Goal: Task Accomplishment & Management: Manage account settings

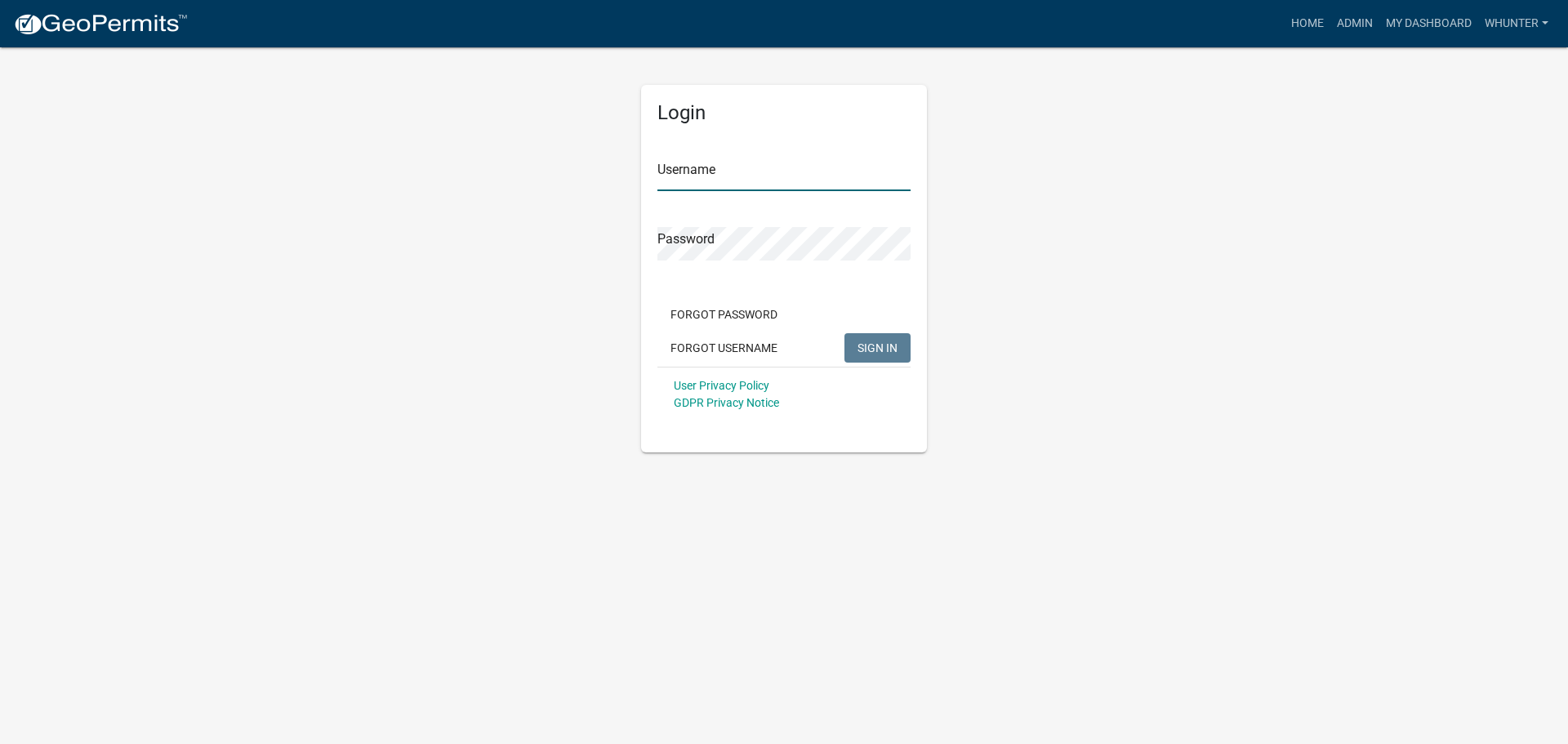
type input "whunter"
click at [901, 351] on button "SIGN IN" at bounding box center [876, 347] width 66 height 30
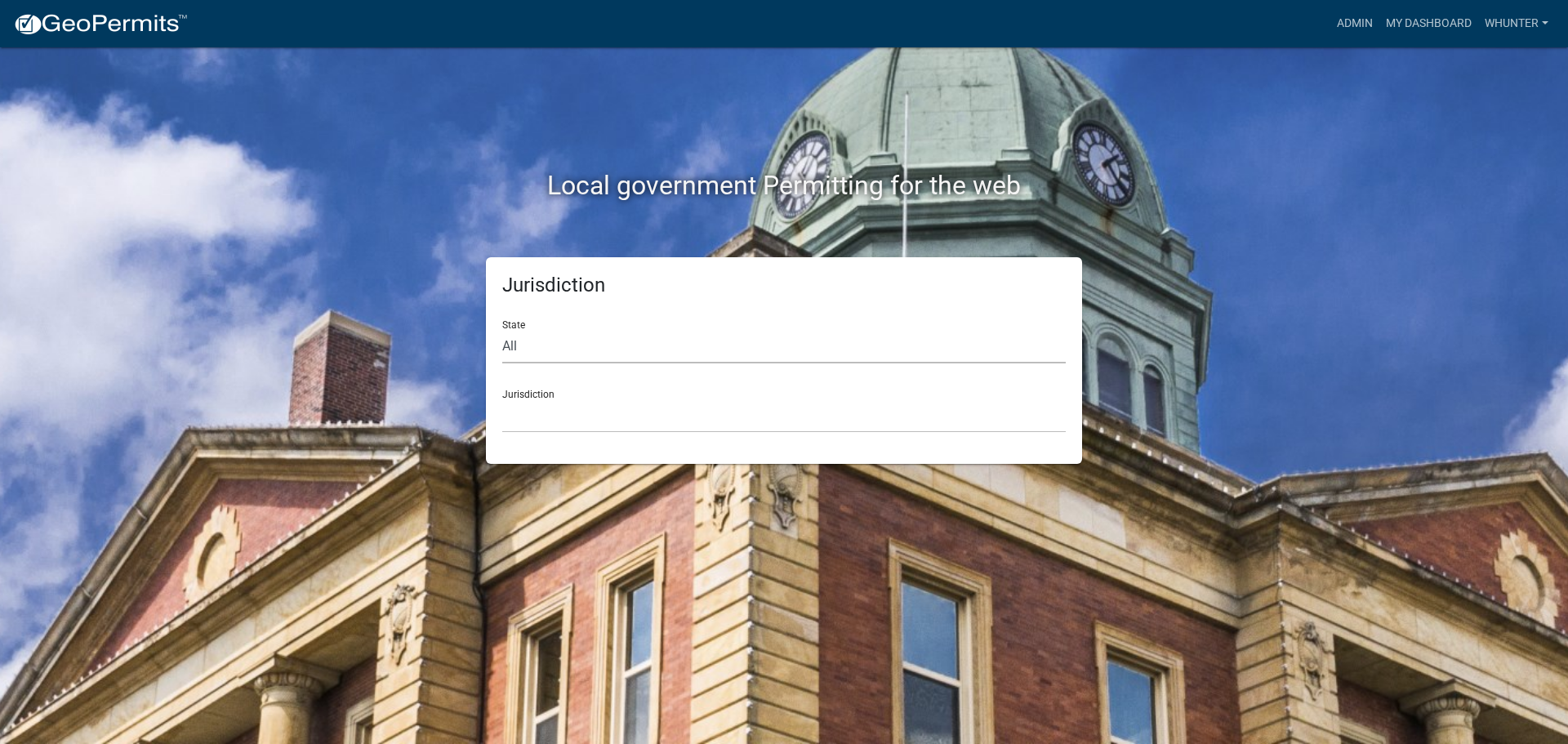
click at [829, 343] on select "All [US_STATE] [US_STATE] [US_STATE] [US_STATE] [US_STATE] [US_STATE] [US_STATE…" at bounding box center [784, 346] width 564 height 33
select select "[US_STATE]"
click at [502, 330] on select "All [US_STATE] [US_STATE] [US_STATE] [US_STATE] [US_STATE] [US_STATE] [US_STATE…" at bounding box center [784, 346] width 564 height 33
drag, startPoint x: 834, startPoint y: 363, endPoint x: 784, endPoint y: 418, distance: 74.3
click at [784, 418] on select "[GEOGRAPHIC_DATA], [US_STATE][PERSON_NAME][GEOGRAPHIC_DATA], [US_STATE][PERSON_…" at bounding box center [784, 416] width 564 height 33
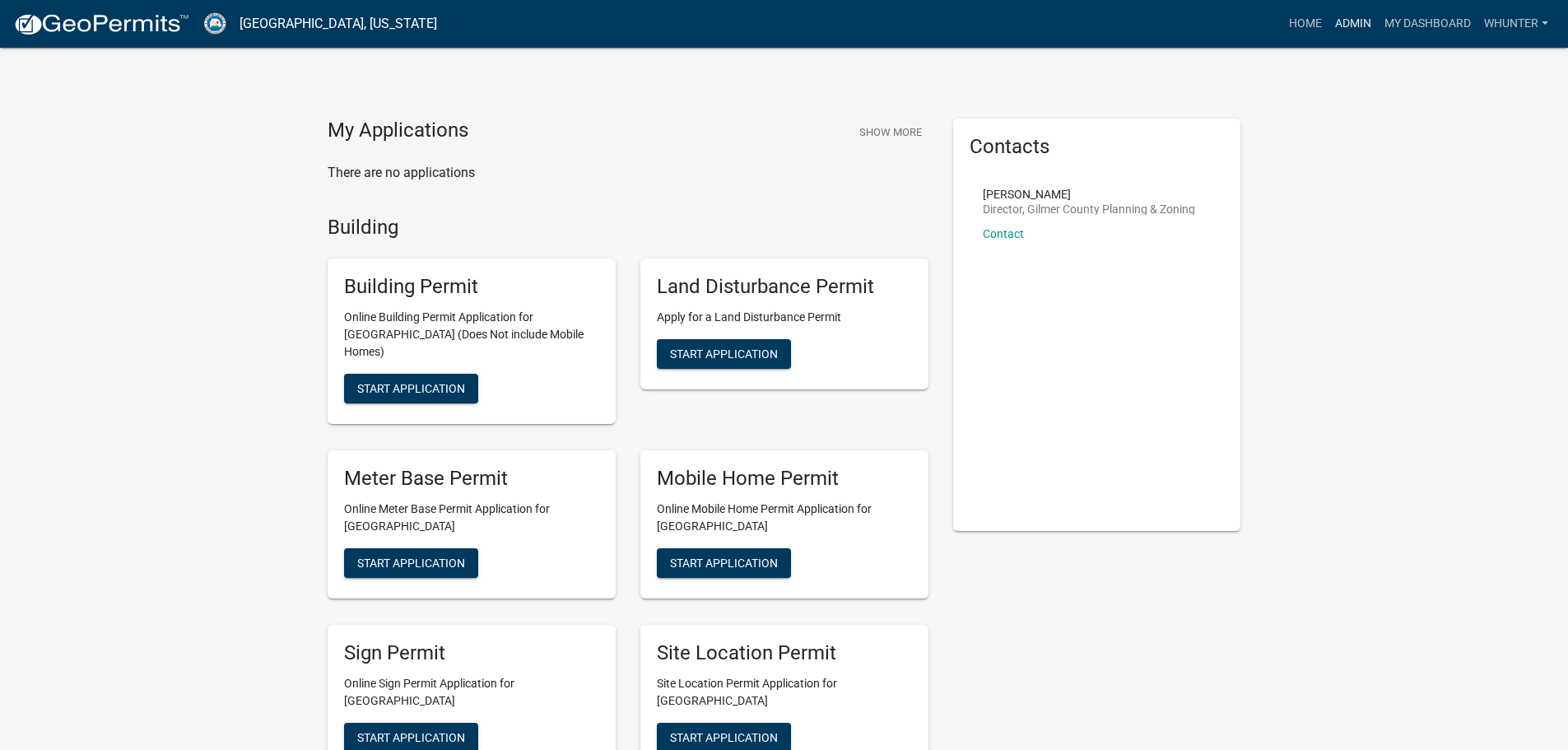
click at [1356, 19] on link "Admin" at bounding box center [1353, 24] width 49 height 31
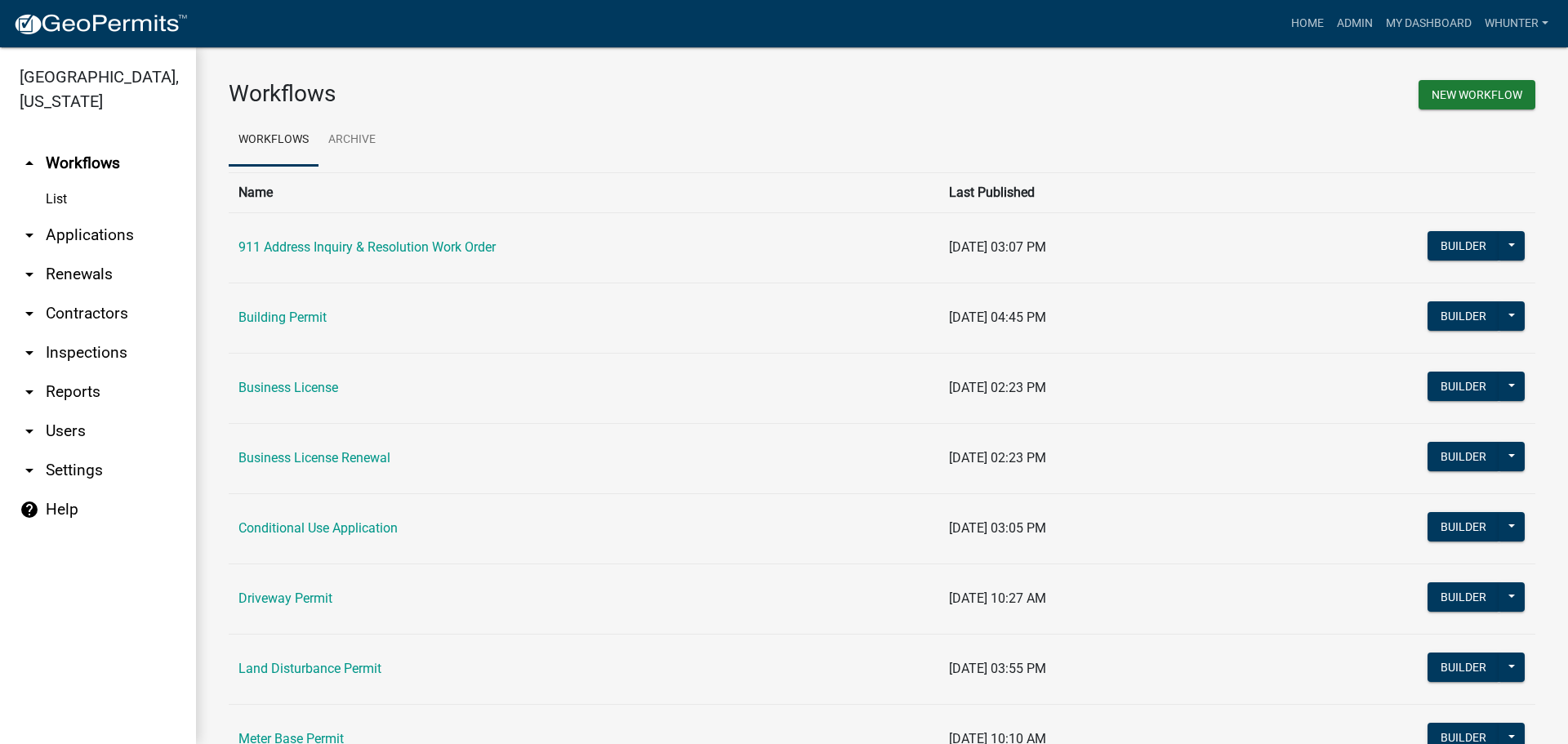
click at [88, 236] on link "arrow_drop_down Applications" at bounding box center [97, 234] width 196 height 39
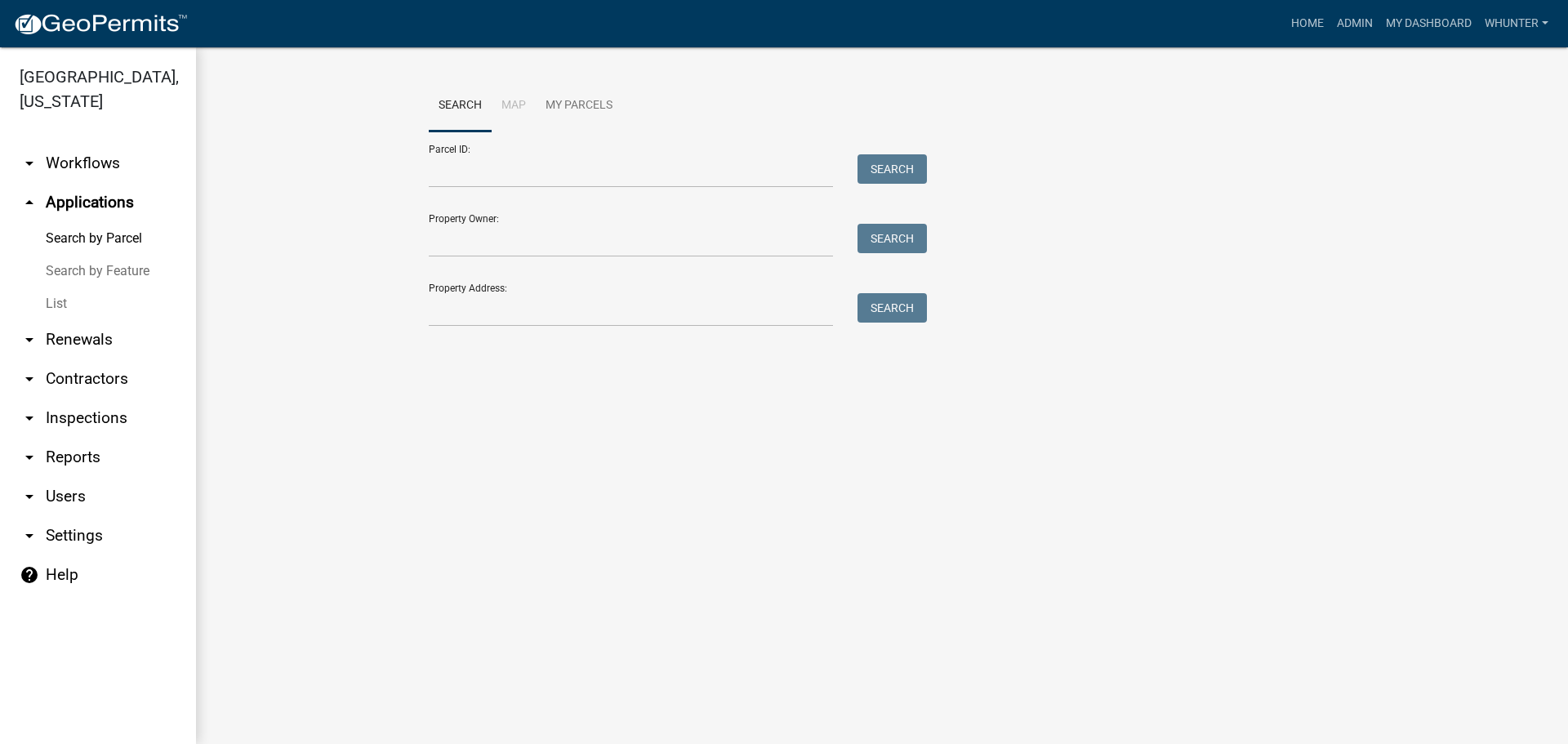
click at [88, 302] on link "List" at bounding box center [97, 304] width 196 height 32
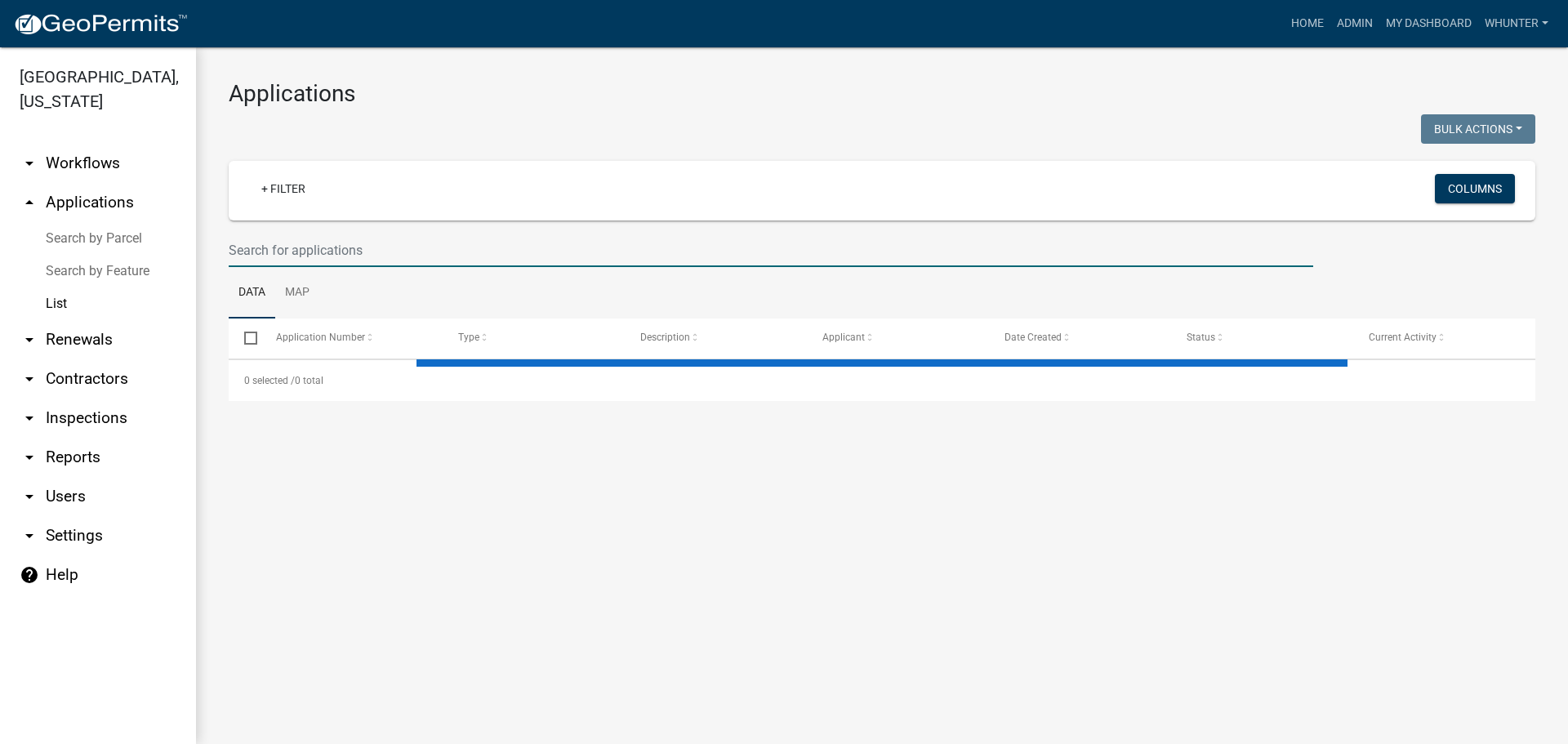
click at [427, 238] on input "text" at bounding box center [771, 250] width 1085 height 33
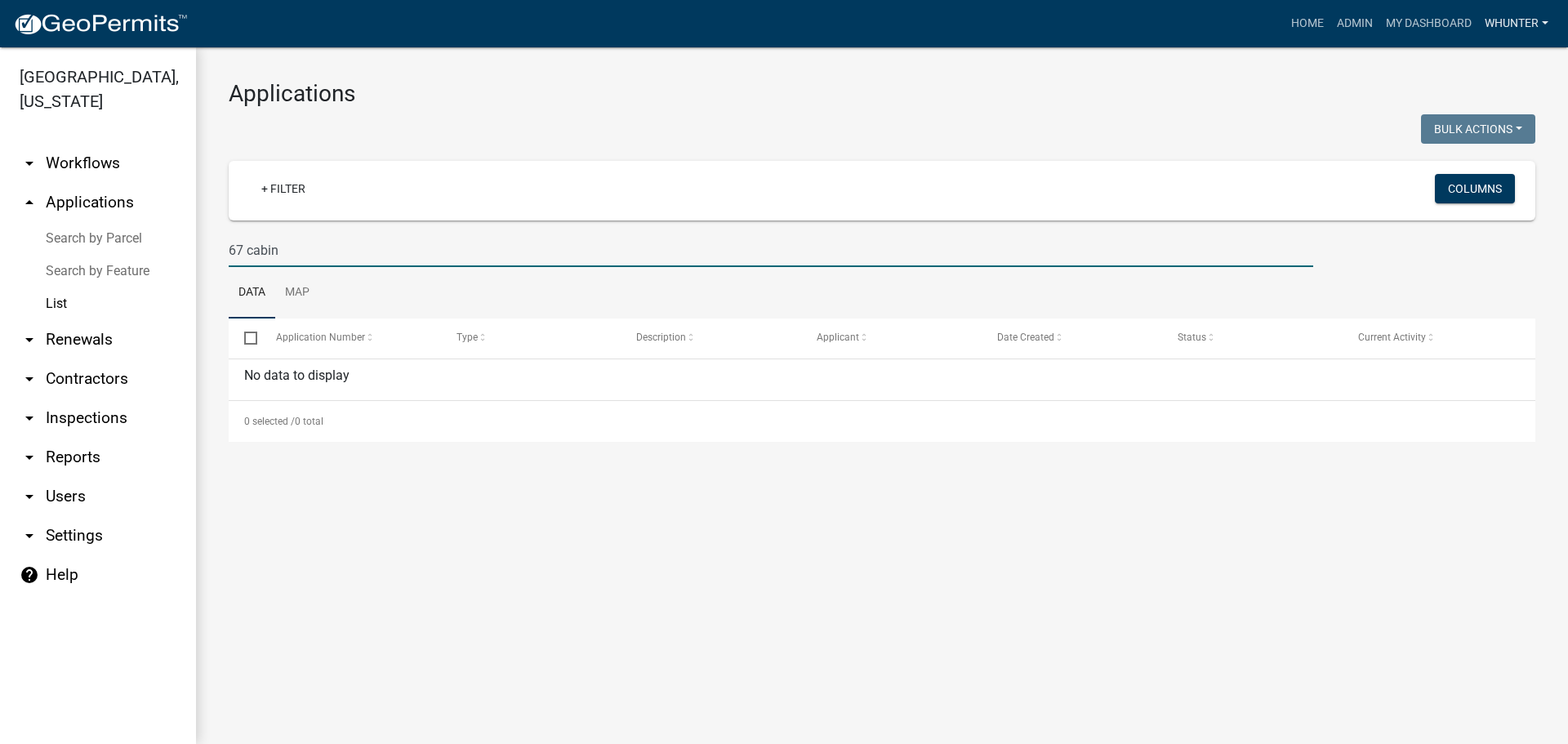
type input "67 cabin"
click at [125, 238] on link "Search by Parcel" at bounding box center [97, 238] width 196 height 32
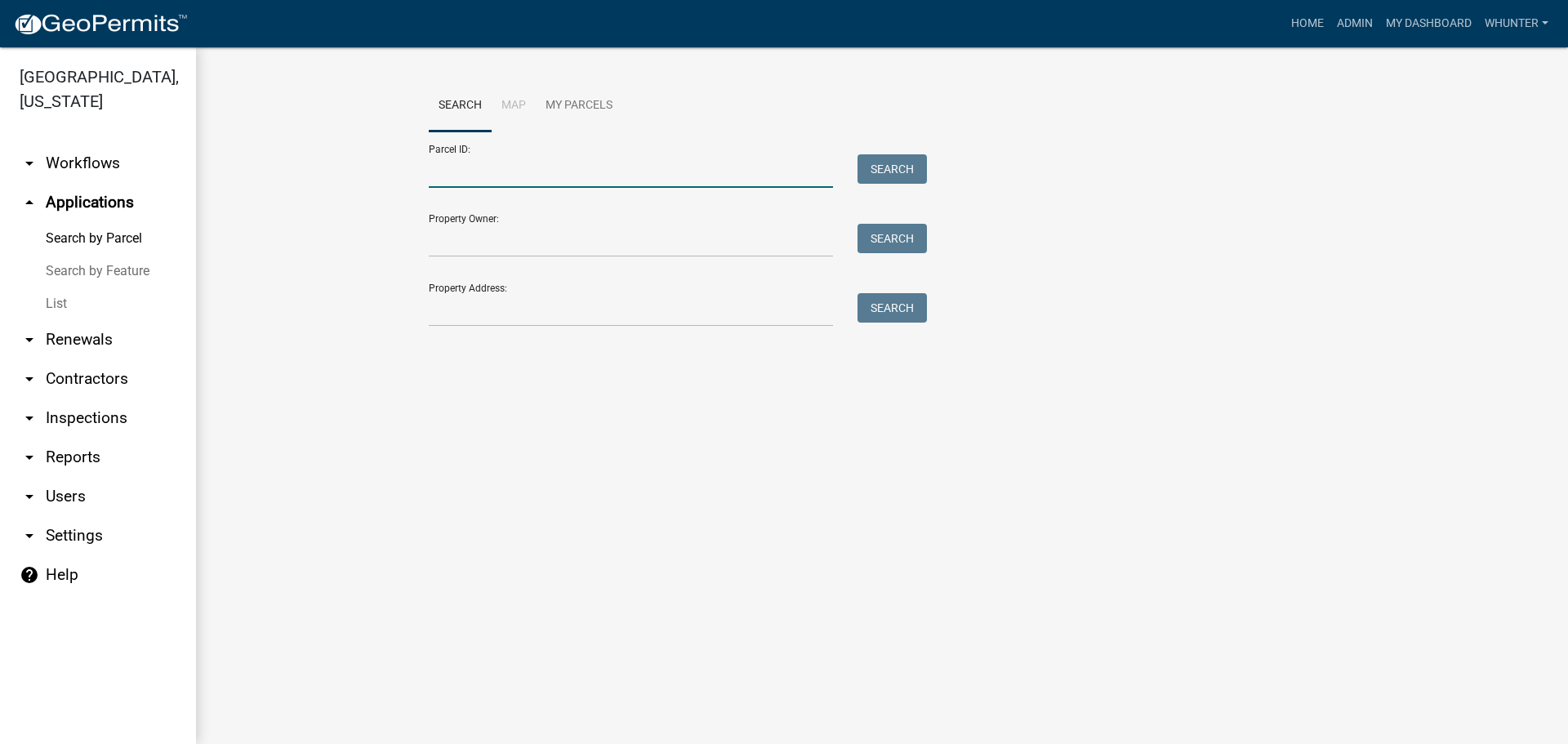
click at [485, 185] on input "Parcel ID:" at bounding box center [630, 170] width 404 height 33
paste input "3051S 073"
click at [450, 169] on input "3051S 073" at bounding box center [630, 170] width 404 height 33
type input "3051S 073"
click at [894, 172] on button "Search" at bounding box center [892, 169] width 69 height 30
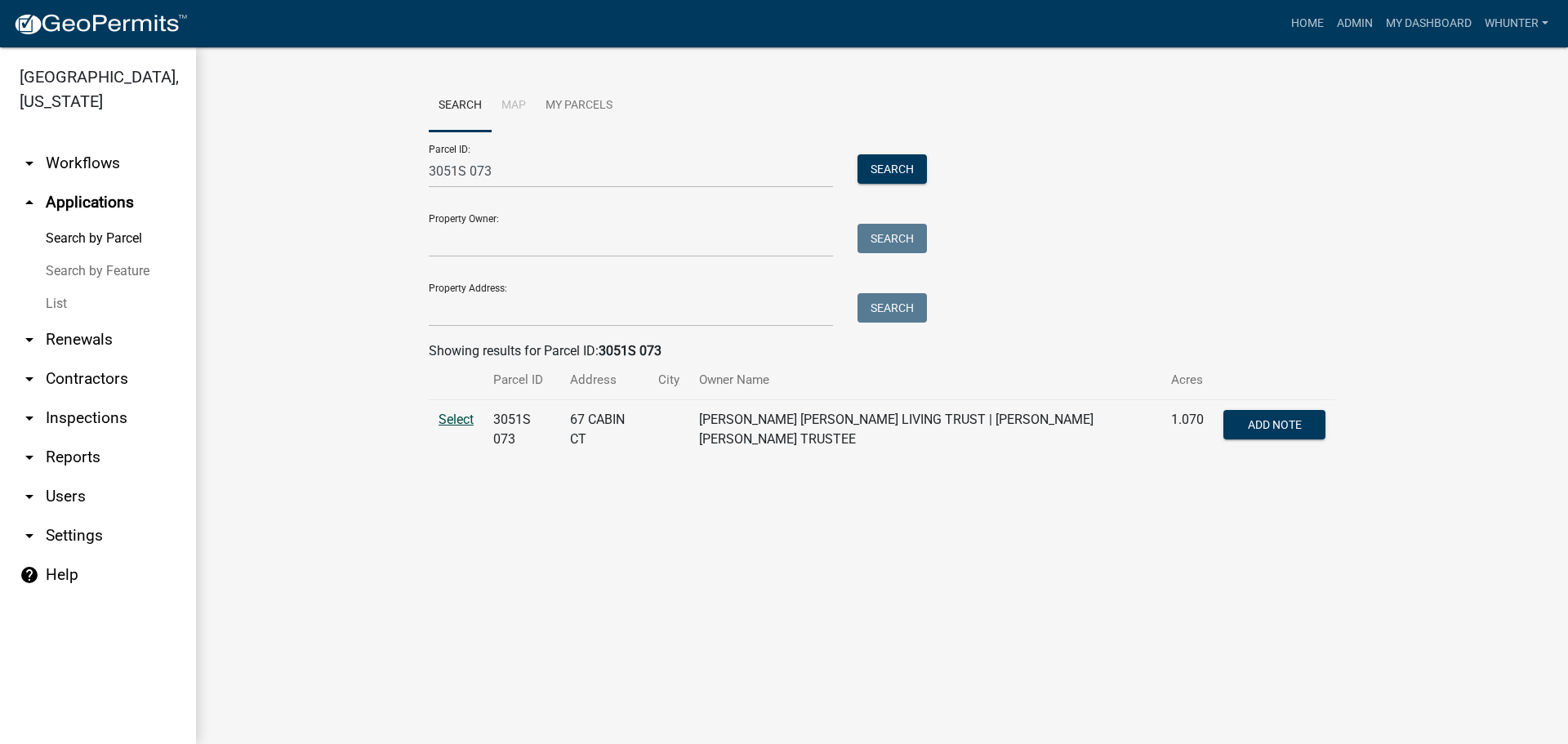
click at [458, 421] on span "Select" at bounding box center [455, 418] width 35 height 15
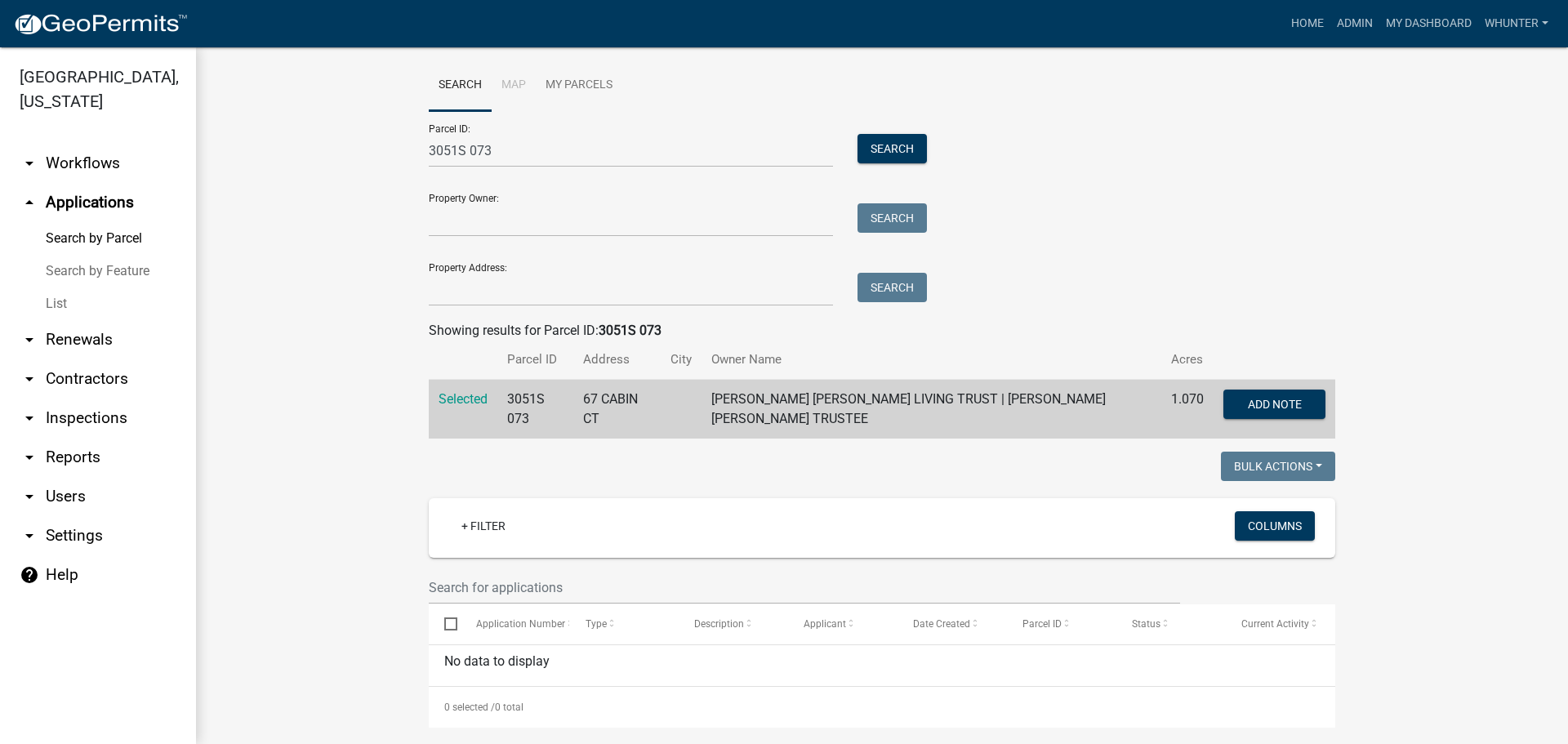
scroll to position [31, 0]
